Goal: Task Accomplishment & Management: Manage account settings

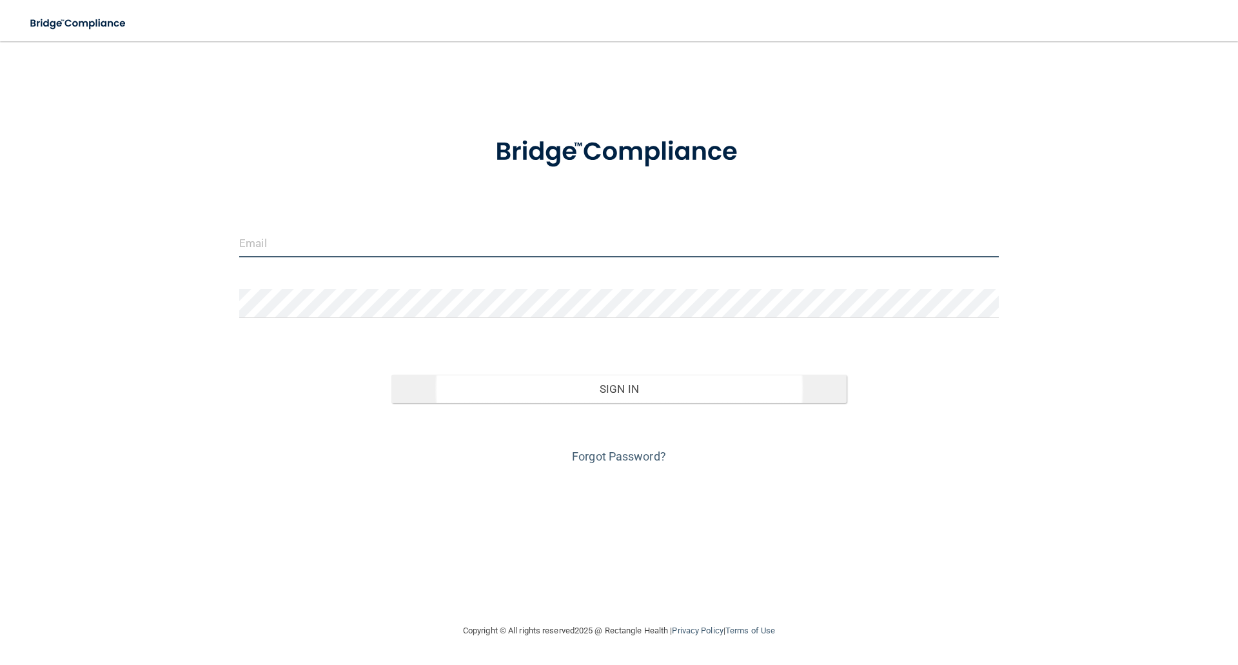
type input "[EMAIL_ADDRESS][DOMAIN_NAME]"
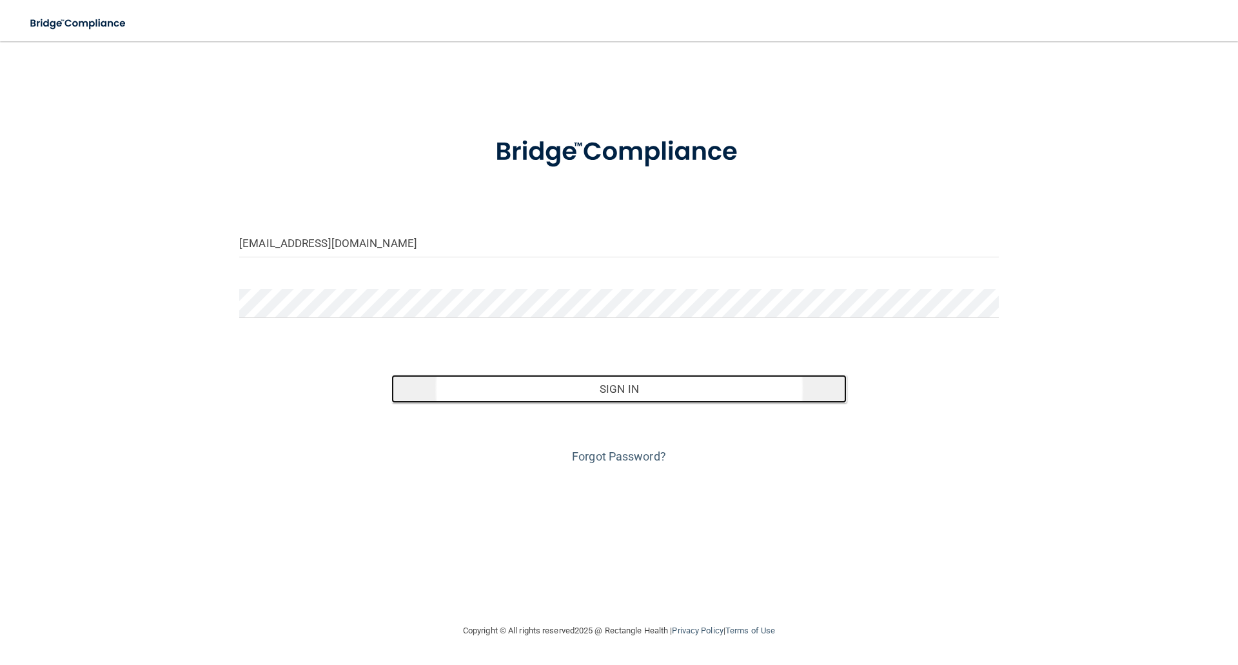
click at [644, 393] on button "Sign In" at bounding box center [619, 389] width 456 height 28
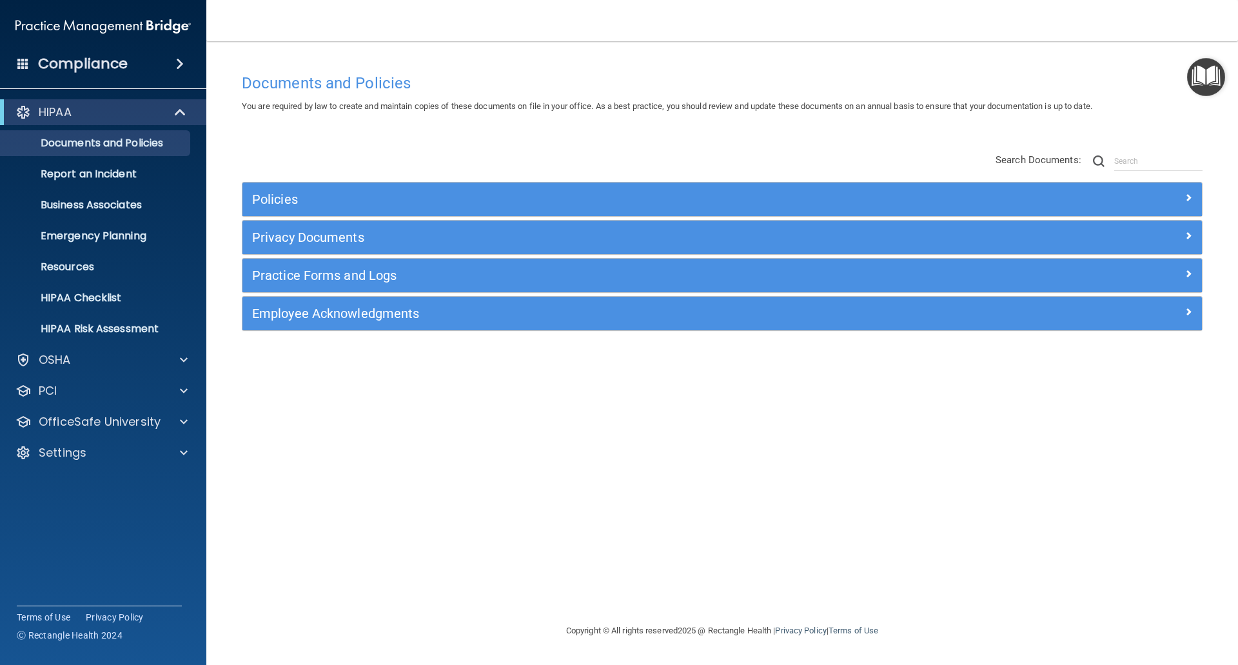
click at [176, 63] on span at bounding box center [180, 63] width 8 height 15
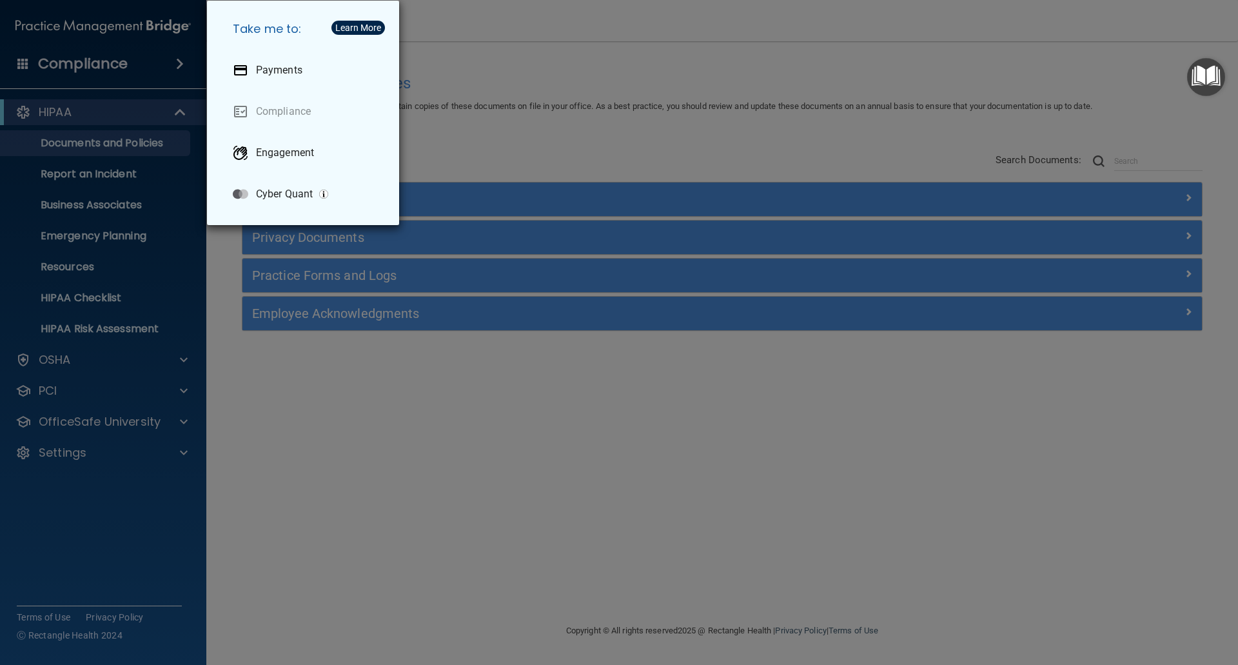
click at [328, 550] on div "Take me to: Payments Compliance Engagement Cyber Quant" at bounding box center [619, 332] width 1238 height 665
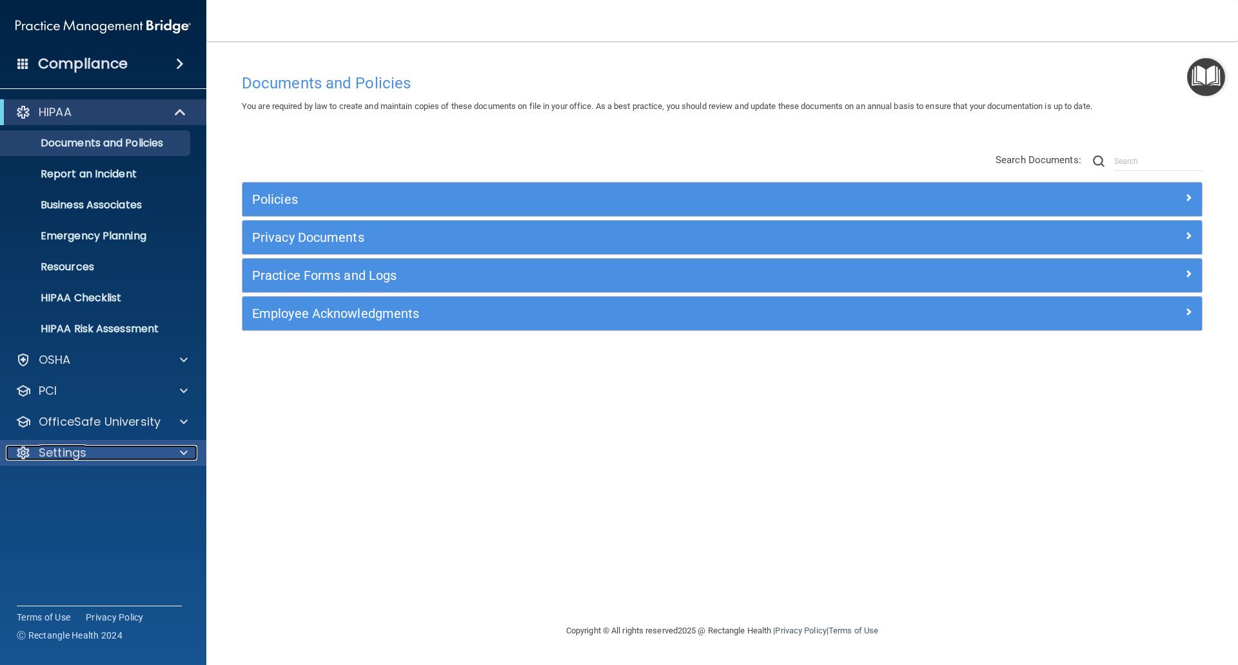
click at [182, 451] on span at bounding box center [184, 452] width 8 height 15
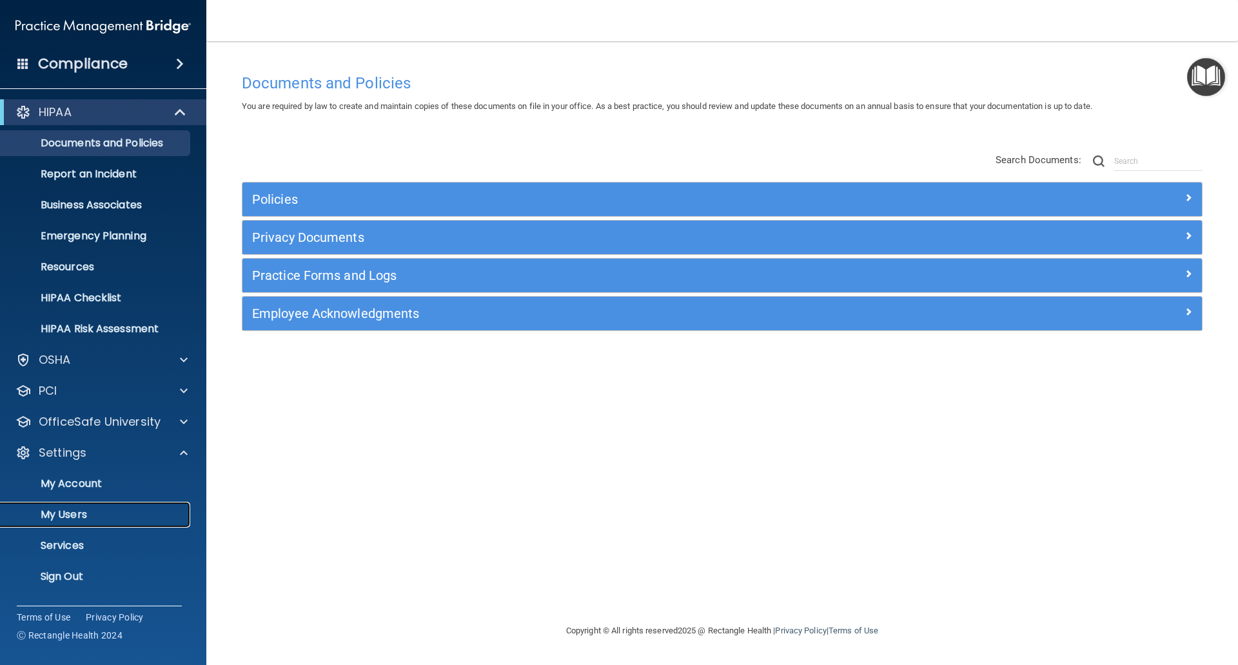
click at [74, 520] on p "My Users" at bounding box center [96, 514] width 176 height 13
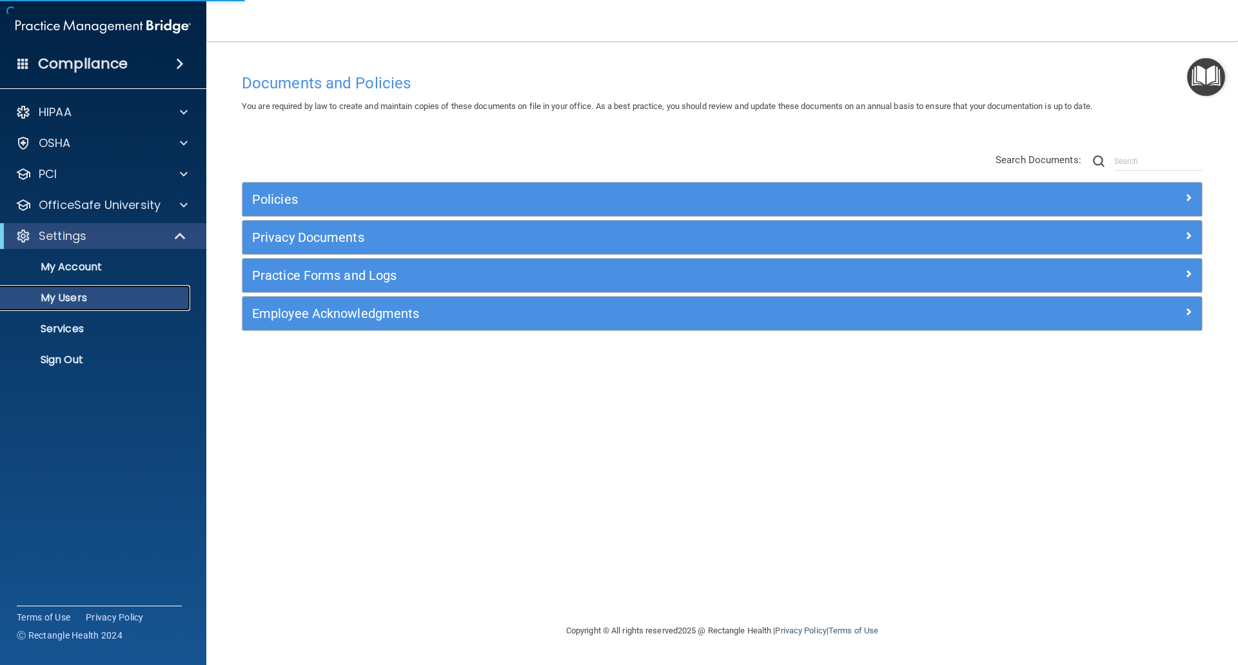
select select "20"
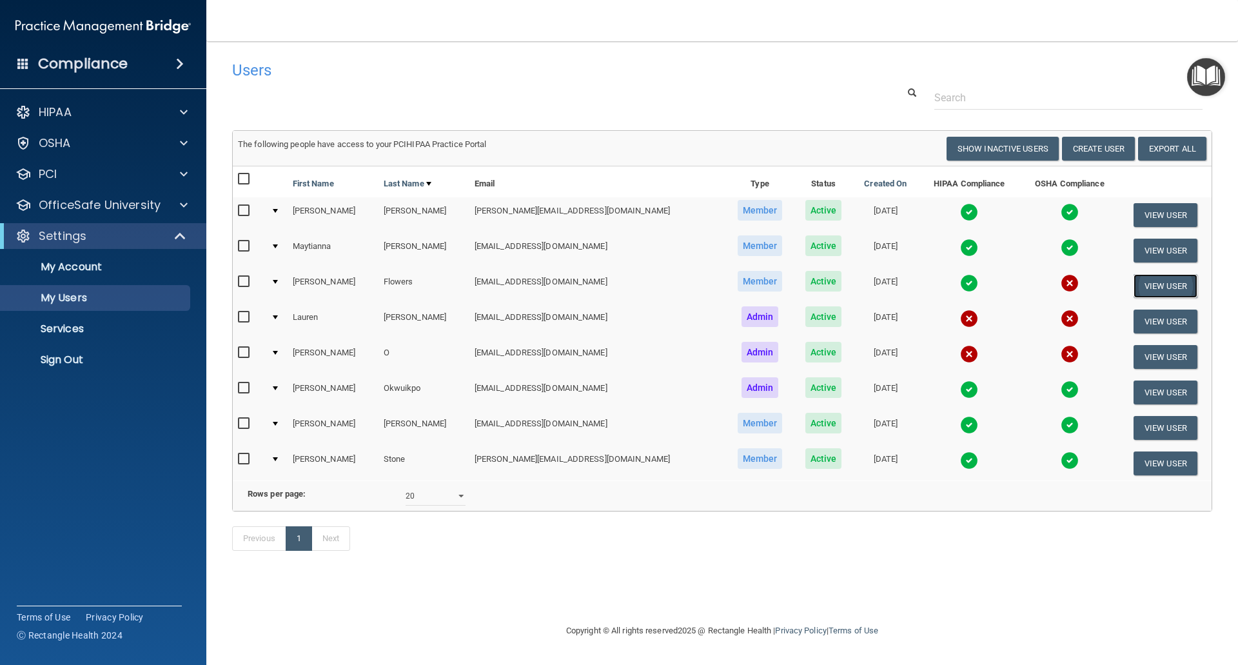
click at [1152, 285] on button "View User" at bounding box center [1166, 286] width 64 height 24
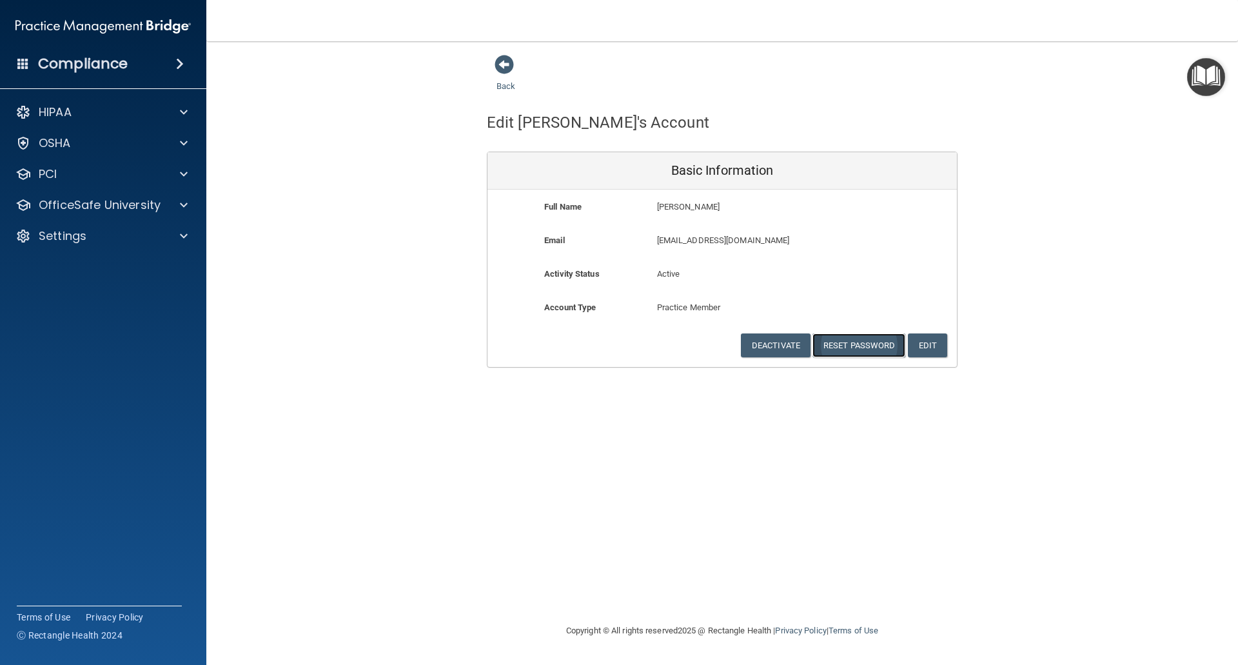
click at [858, 338] on button "Reset Password" at bounding box center [858, 345] width 93 height 24
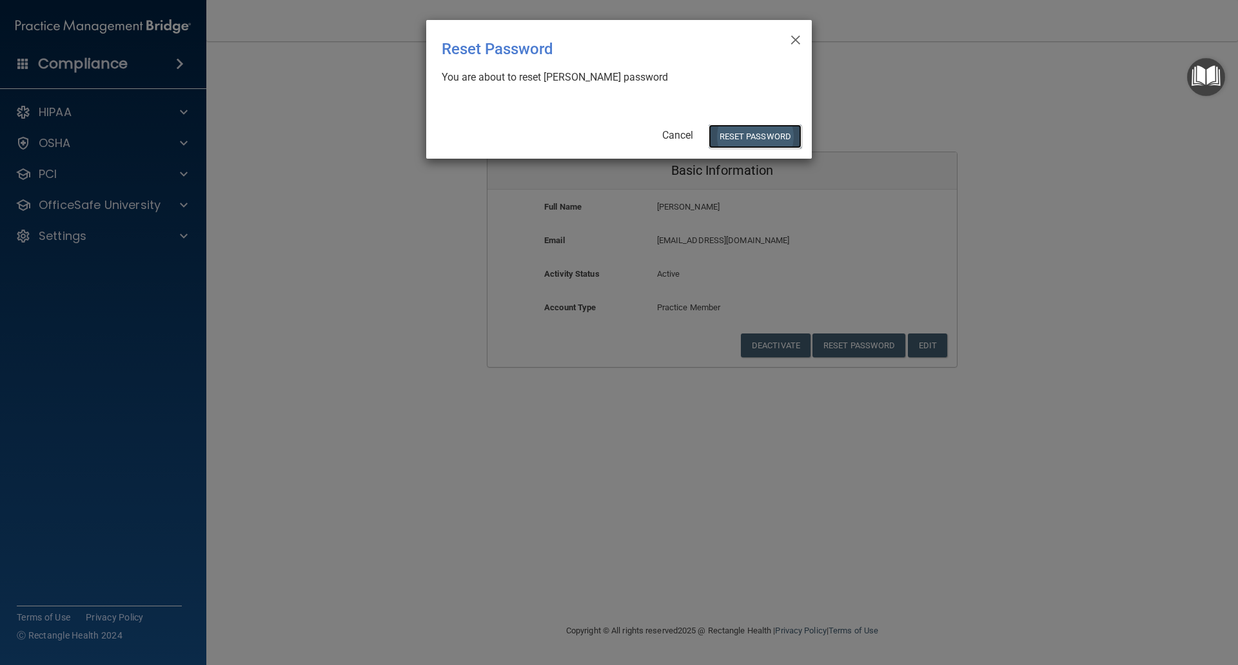
click at [757, 135] on button "Reset Password" at bounding box center [755, 136] width 93 height 24
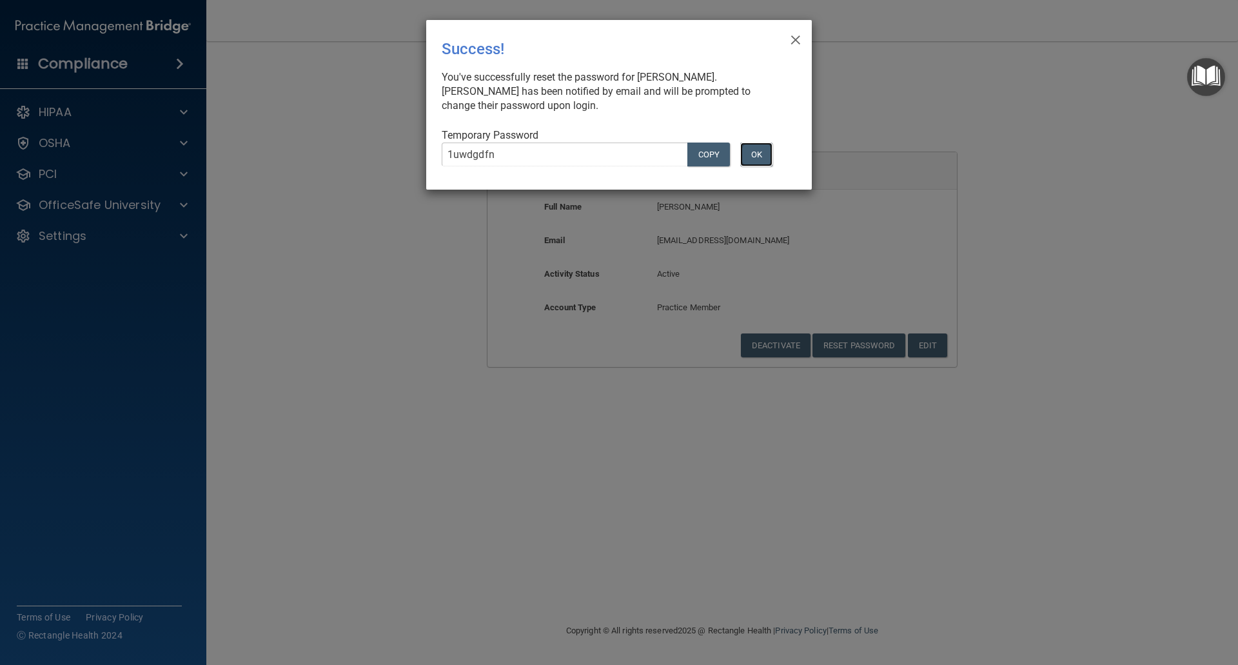
click at [755, 161] on button "OK" at bounding box center [756, 155] width 32 height 24
